Goal: Information Seeking & Learning: Learn about a topic

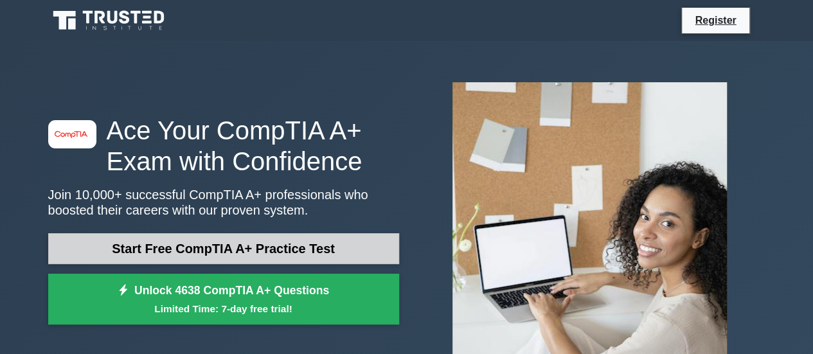
click at [289, 249] on link "Start Free CompTIA A+ Practice Test" at bounding box center [223, 248] width 351 height 31
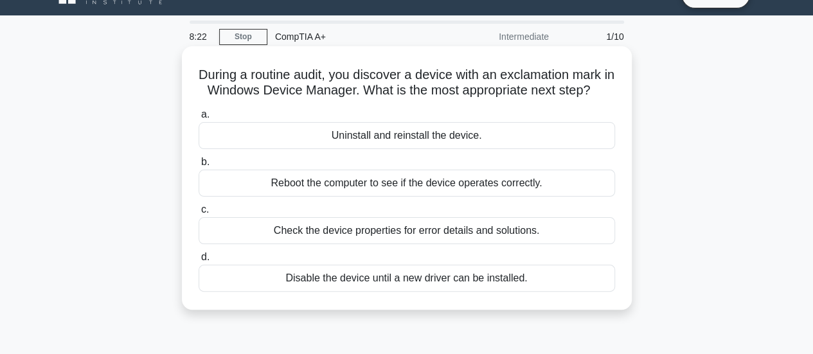
scroll to position [64, 0]
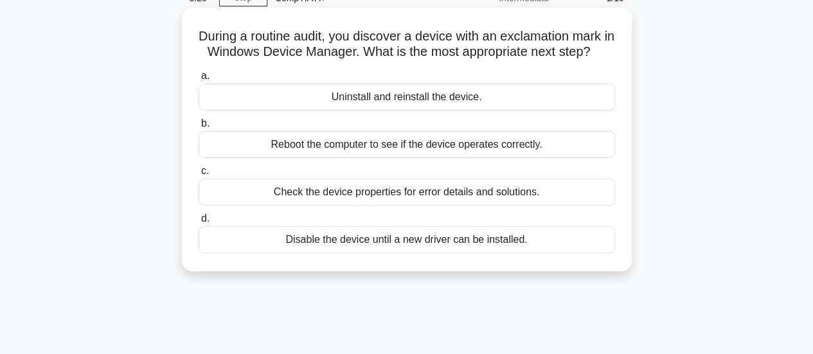
click at [475, 206] on div "Check the device properties for error details and solutions." at bounding box center [407, 192] width 416 height 27
click at [199, 175] on input "c. Check the device properties for error details and solutions." at bounding box center [199, 171] width 0 height 8
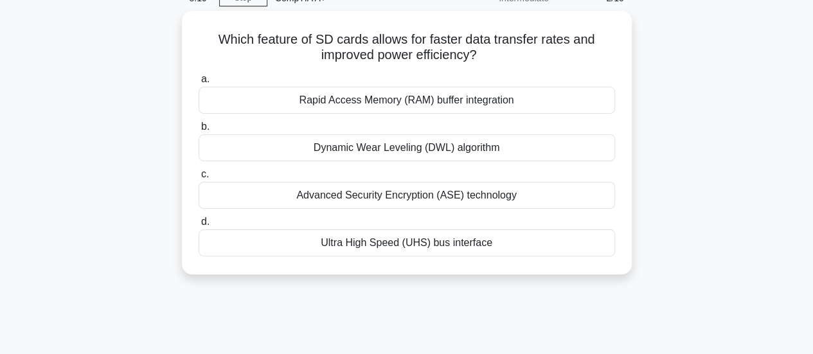
scroll to position [0, 0]
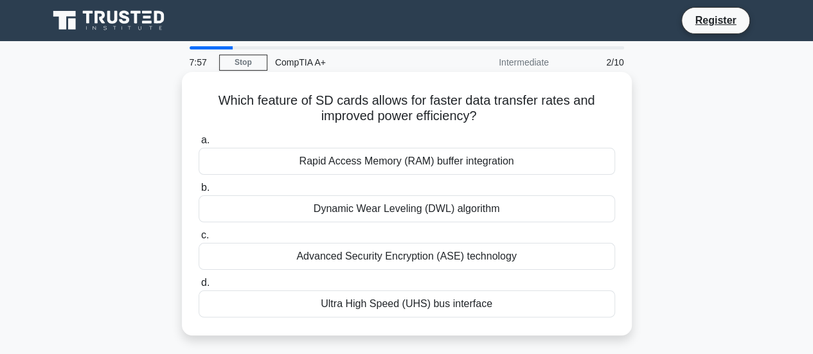
click at [422, 303] on div "Ultra High Speed (UHS) bus interface" at bounding box center [407, 303] width 416 height 27
click at [199, 287] on input "d. Ultra High Speed (UHS) bus interface" at bounding box center [199, 283] width 0 height 8
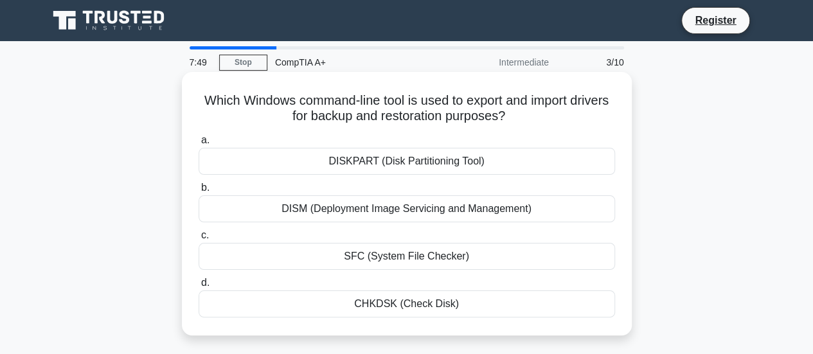
click at [423, 256] on div "SFC (System File Checker)" at bounding box center [407, 256] width 416 height 27
click at [199, 240] on input "c. SFC (System File Checker)" at bounding box center [199, 235] width 0 height 8
